Goal: Communication & Community: Answer question/provide support

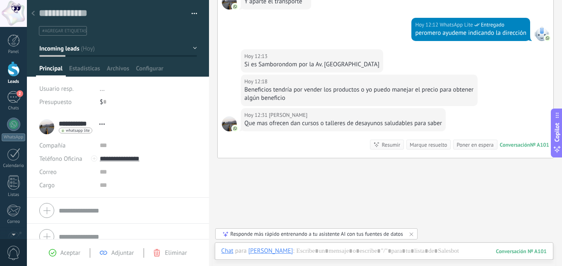
click at [10, 73] on div at bounding box center [13, 68] width 12 height 15
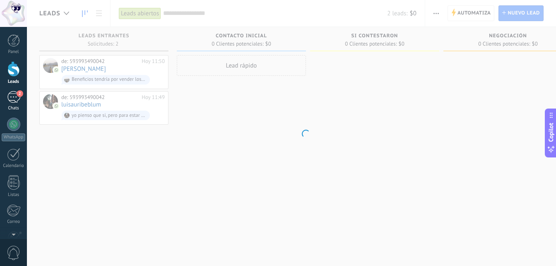
click at [13, 98] on div "2" at bounding box center [13, 97] width 13 height 12
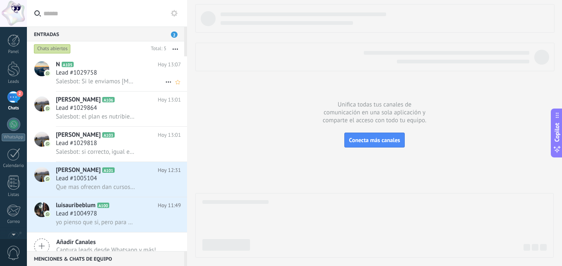
click at [118, 70] on div "Lead #1029758" at bounding box center [118, 73] width 125 height 8
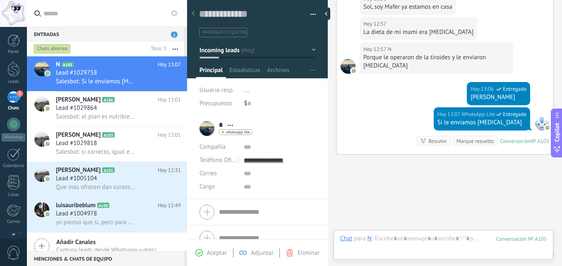
scroll to position [211, 0]
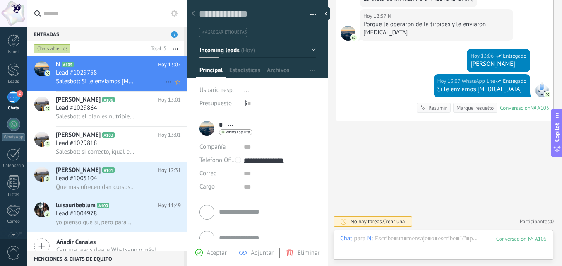
click at [120, 70] on div "Lead #1029758" at bounding box center [118, 73] width 125 height 8
click at [166, 82] on use at bounding box center [167, 81] width 5 height 1
click at [146, 68] on div at bounding box center [281, 133] width 562 height 266
click at [130, 102] on h2 "[PERSON_NAME] A106" at bounding box center [107, 100] width 102 height 8
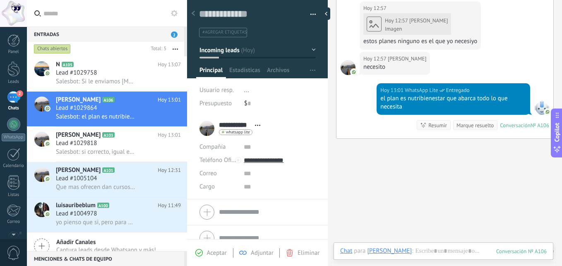
scroll to position [186, 0]
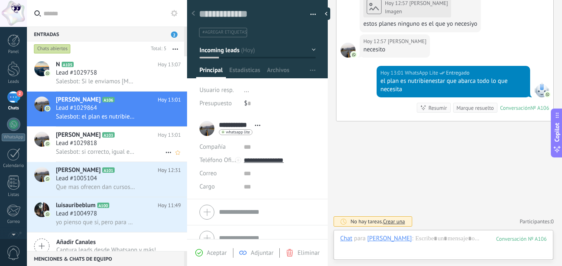
click at [125, 139] on div "Lead #1029818" at bounding box center [118, 143] width 125 height 8
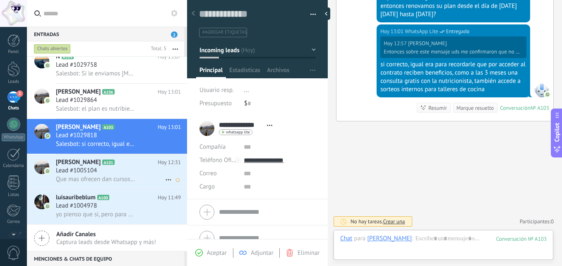
click at [129, 174] on div "Lead #1005104" at bounding box center [118, 170] width 125 height 8
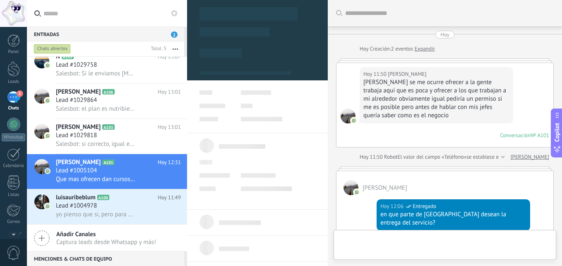
type textarea "**********"
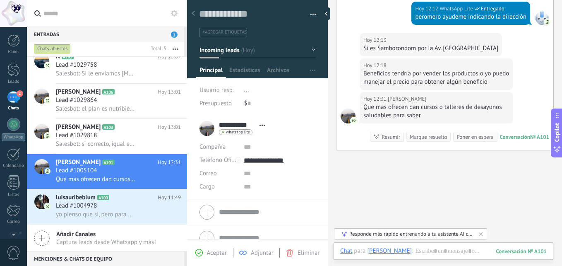
scroll to position [383, 0]
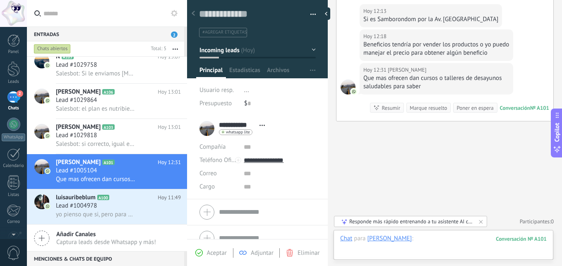
click at [423, 239] on div at bounding box center [443, 246] width 206 height 25
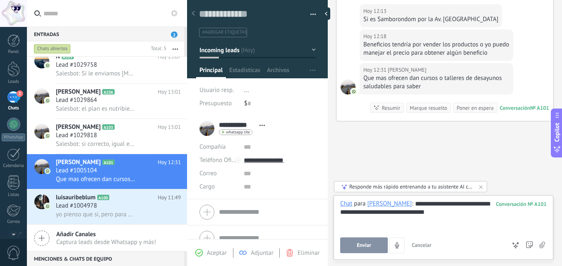
click at [351, 244] on button "Enviar" at bounding box center [364, 245] width 48 height 16
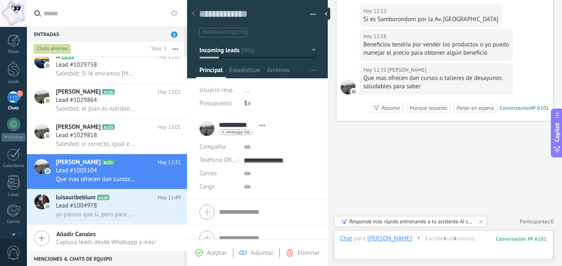
scroll to position [461, 0]
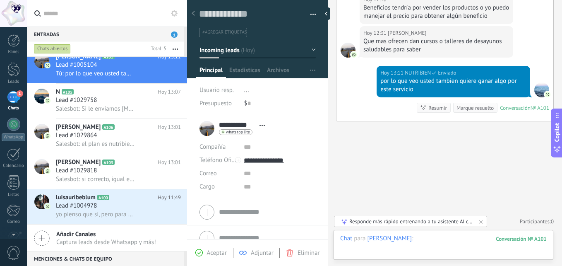
click at [415, 240] on div at bounding box center [443, 246] width 206 height 25
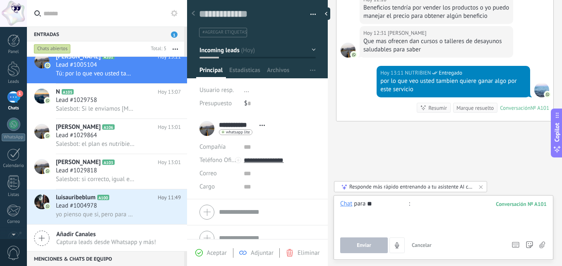
type input "*"
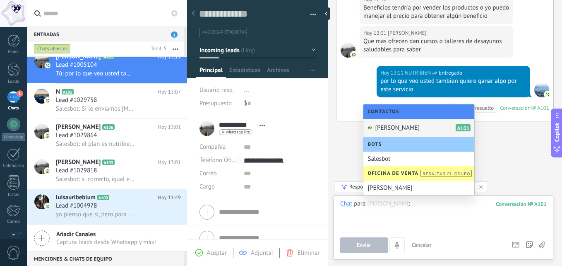
click at [398, 126] on span "[PERSON_NAME]" at bounding box center [397, 128] width 45 height 8
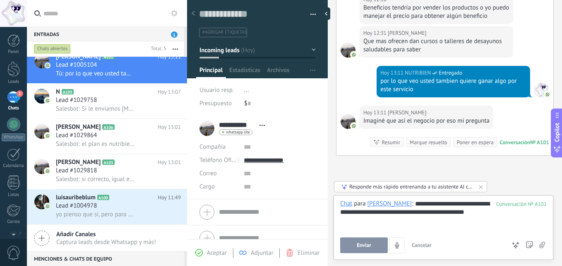
scroll to position [496, 0]
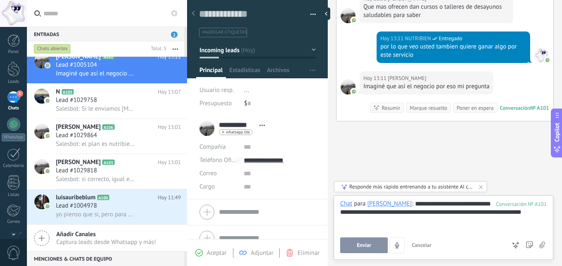
click at [383, 222] on div "**********" at bounding box center [443, 214] width 206 height 31
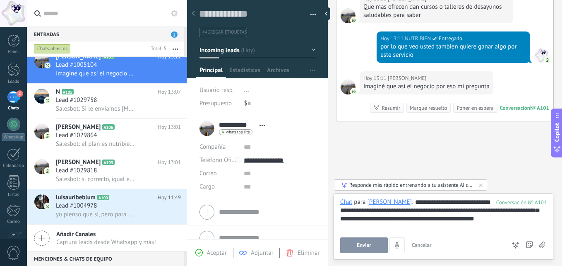
click at [359, 248] on button "Enviar" at bounding box center [364, 245] width 48 height 16
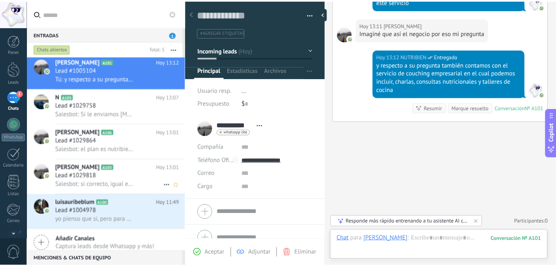
scroll to position [8, 0]
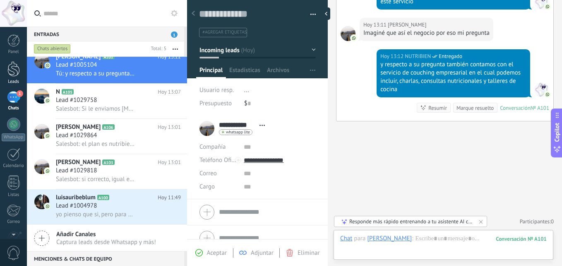
click at [15, 74] on div at bounding box center [13, 68] width 12 height 15
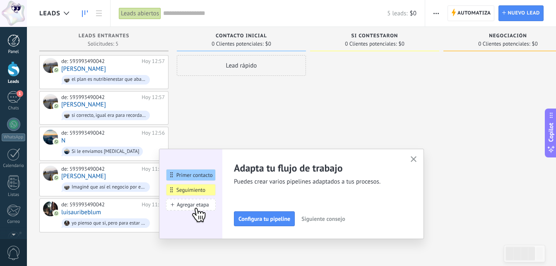
click at [14, 38] on div at bounding box center [13, 40] width 12 height 12
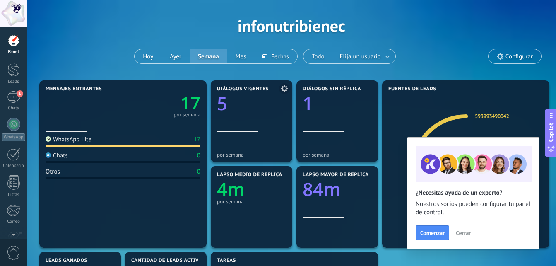
scroll to position [41, 0]
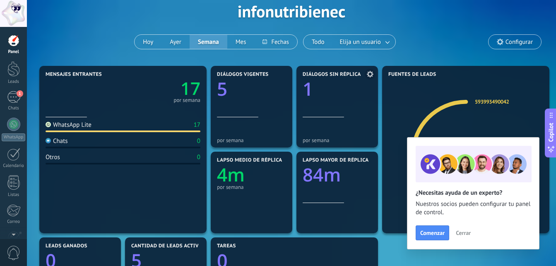
click at [331, 89] on icon "1" at bounding box center [336, 86] width 69 height 18
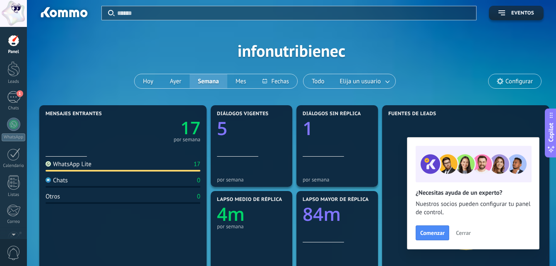
scroll to position [0, 0]
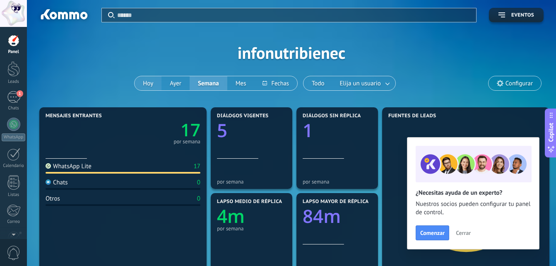
click at [149, 81] on button "Hoy" at bounding box center [147, 83] width 27 height 14
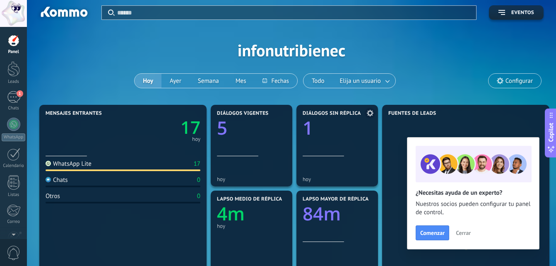
scroll to position [41, 0]
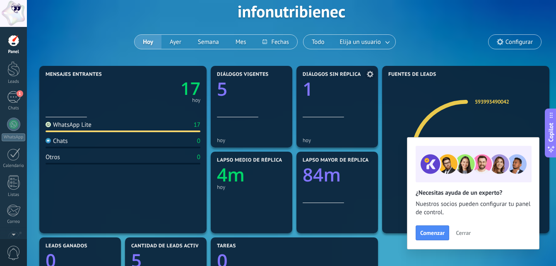
click at [331, 111] on div "Diálogos sin réplica 1" at bounding box center [336, 95] width 69 height 46
click at [14, 101] on div "1" at bounding box center [13, 97] width 13 height 12
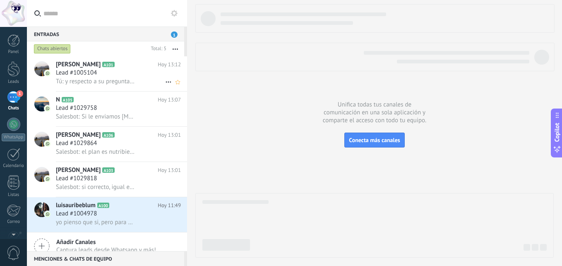
click at [115, 77] on div "Tú: y respecto a su pregunta también contamos con el servicio de couching empre…" at bounding box center [118, 81] width 125 height 9
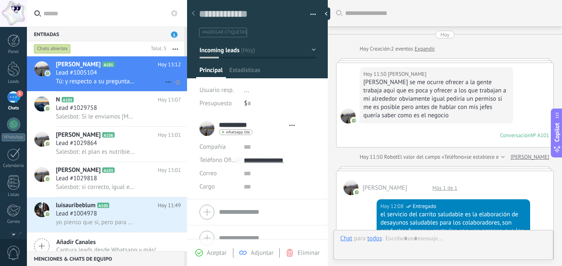
type textarea "**********"
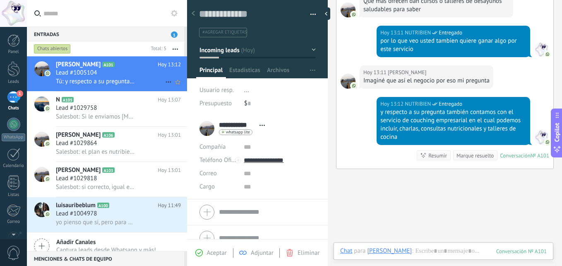
scroll to position [504, 0]
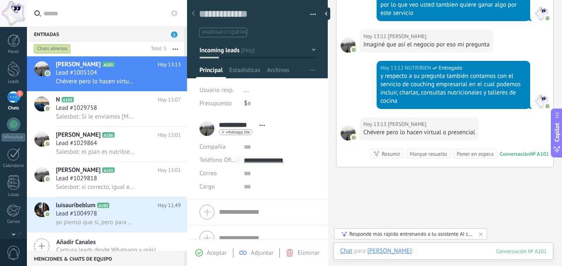
click at [418, 253] on div at bounding box center [443, 259] width 206 height 25
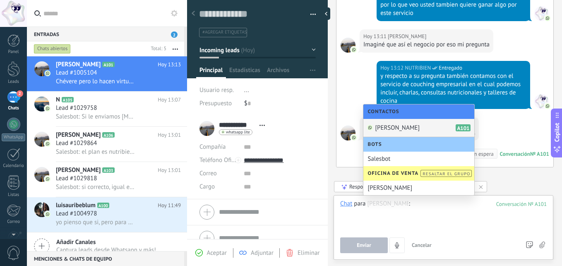
click at [403, 126] on span "[PERSON_NAME]" at bounding box center [397, 128] width 45 height 8
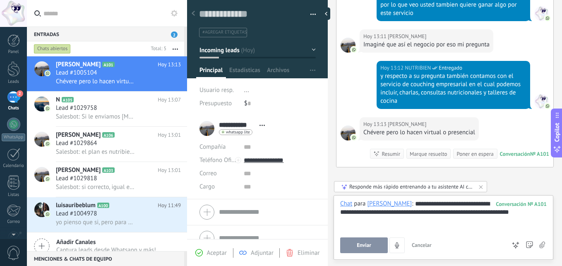
scroll to position [462, 0]
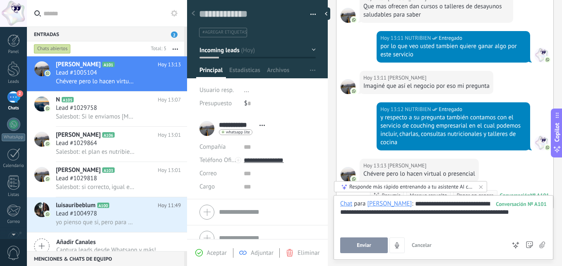
click at [354, 249] on button "Enviar" at bounding box center [364, 245] width 48 height 16
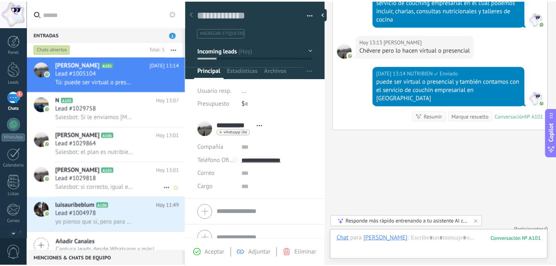
scroll to position [8, 0]
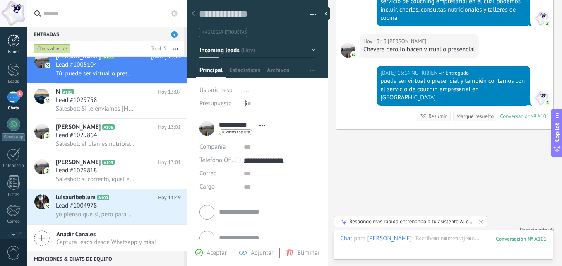
click at [10, 52] on div "Panel" at bounding box center [14, 51] width 24 height 5
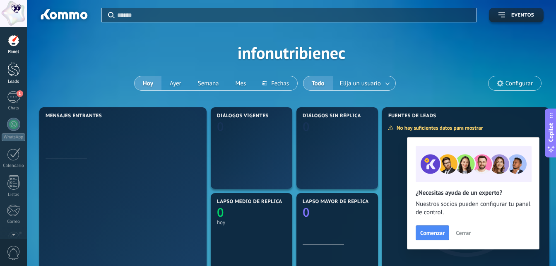
click at [12, 71] on div at bounding box center [13, 68] width 12 height 15
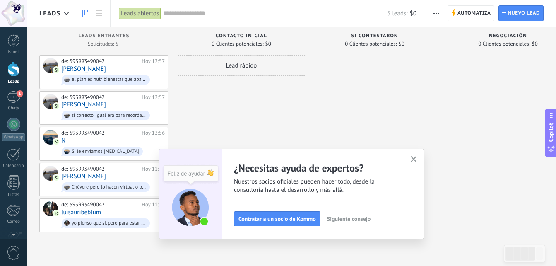
click at [417, 160] on use "button" at bounding box center [413, 159] width 6 height 6
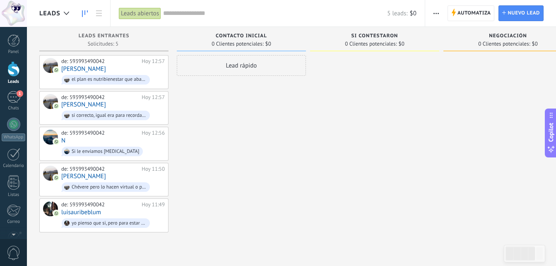
click at [352, 170] on div at bounding box center [374, 143] width 129 height 177
